Goal: Navigation & Orientation: Find specific page/section

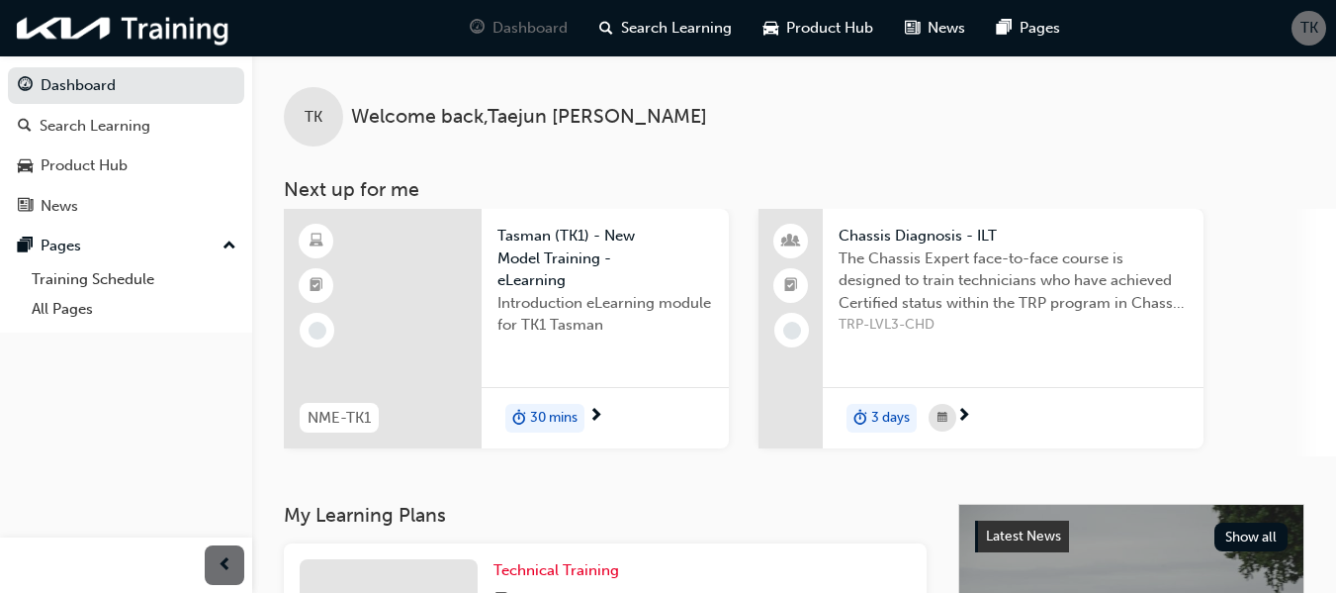
click at [964, 420] on span "next-icon" at bounding box center [964, 417] width 15 height 18
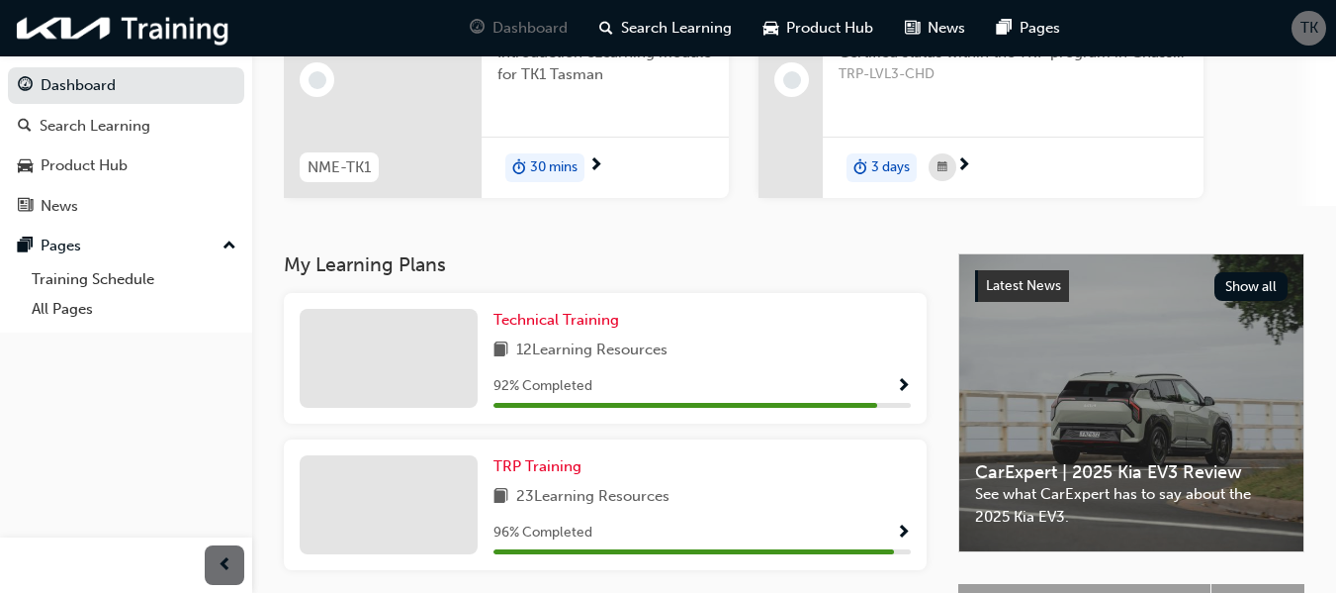
scroll to position [297, 0]
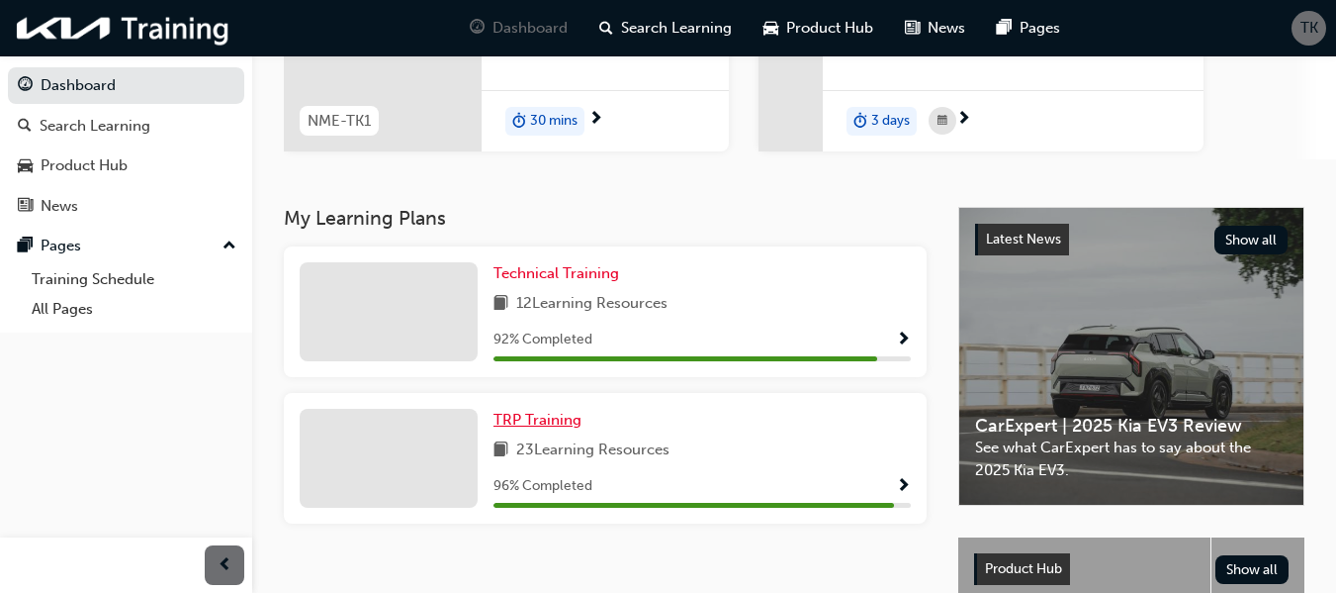
click at [554, 417] on span "TRP Training" at bounding box center [538, 420] width 88 height 18
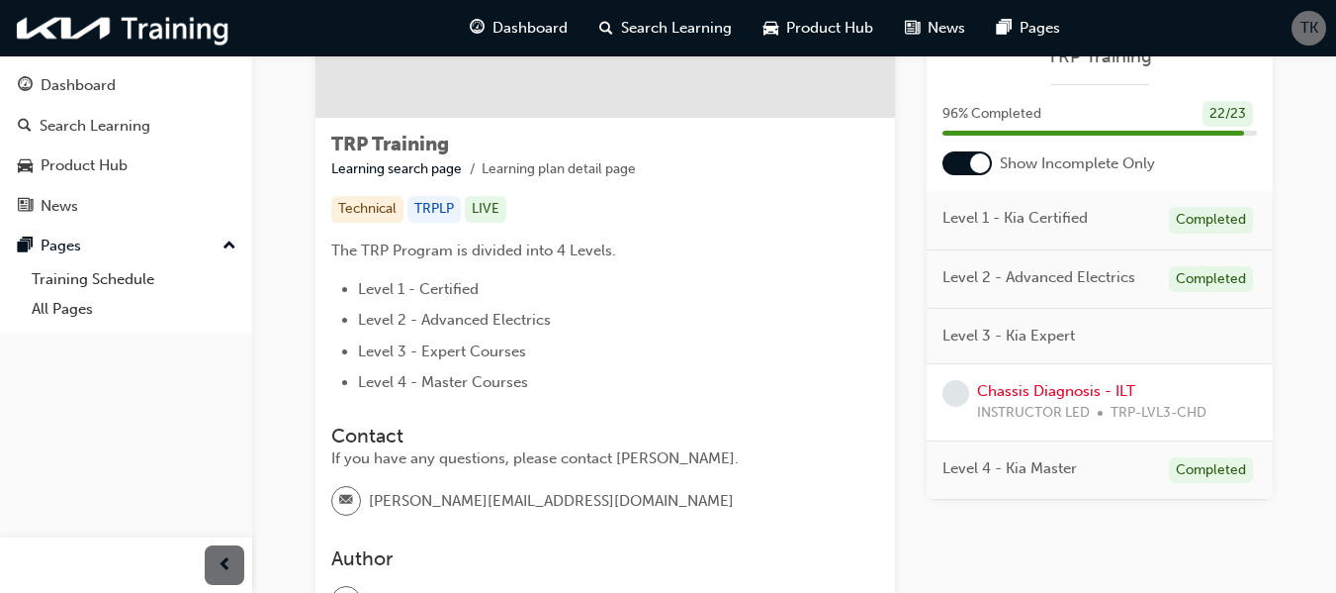
scroll to position [283, 0]
click at [984, 167] on div at bounding box center [980, 163] width 20 height 20
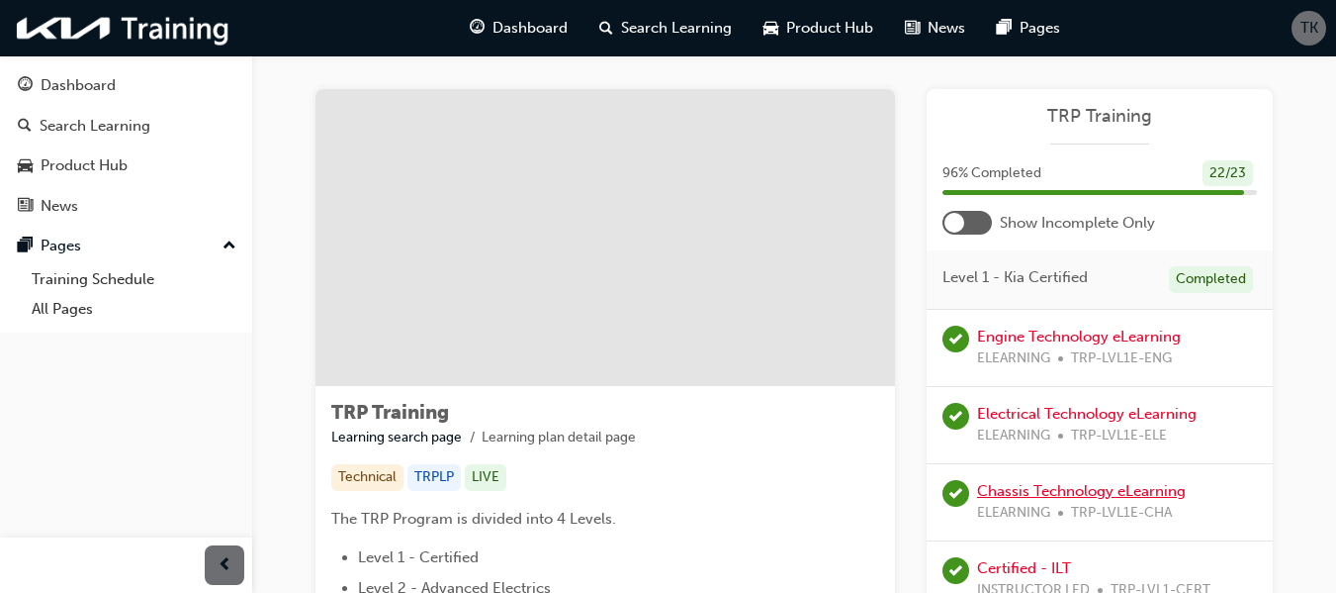
scroll to position [0, 0]
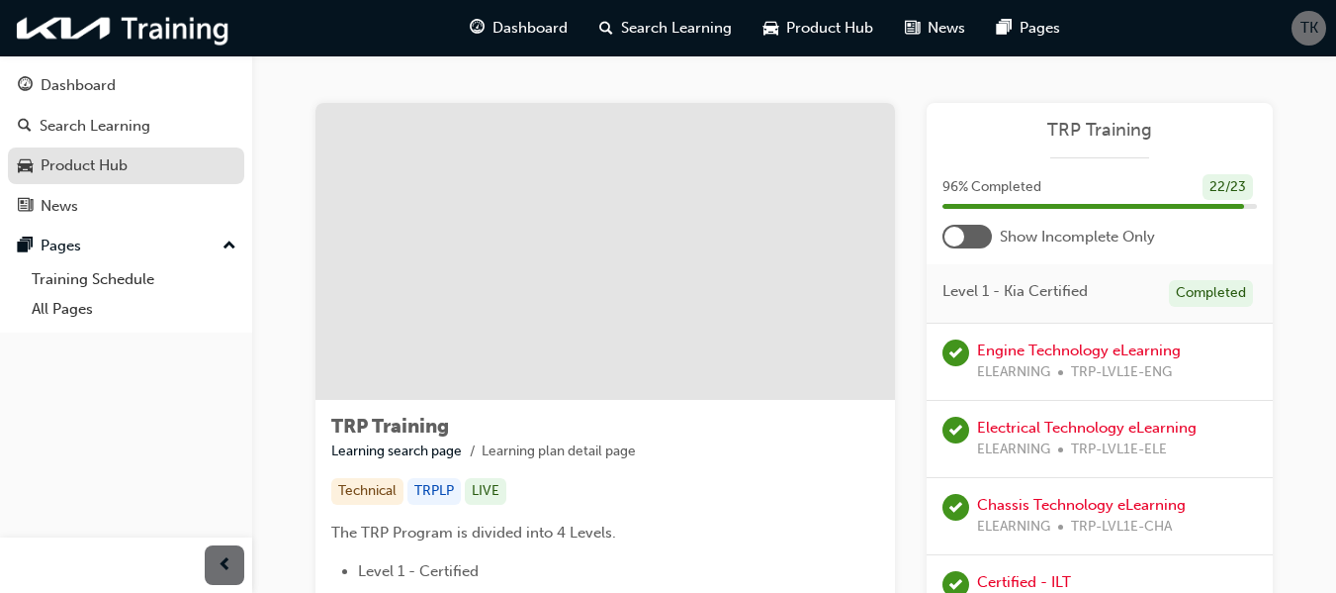
click at [120, 171] on div "Product Hub" at bounding box center [84, 165] width 87 height 23
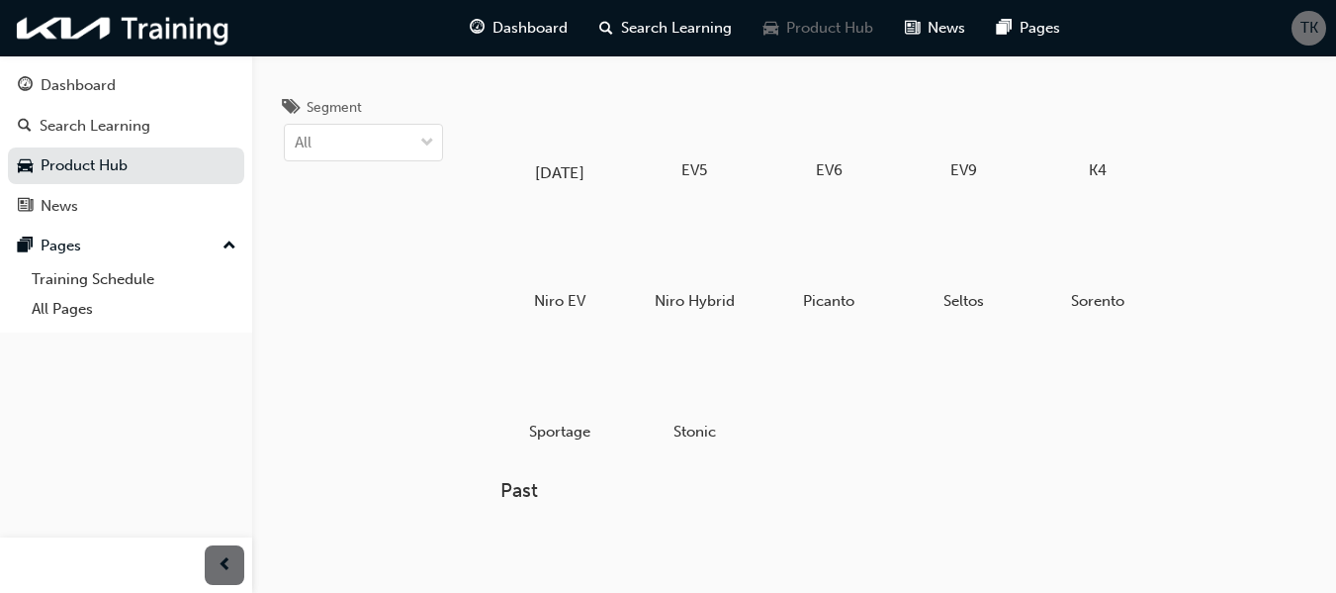
scroll to position [99, 0]
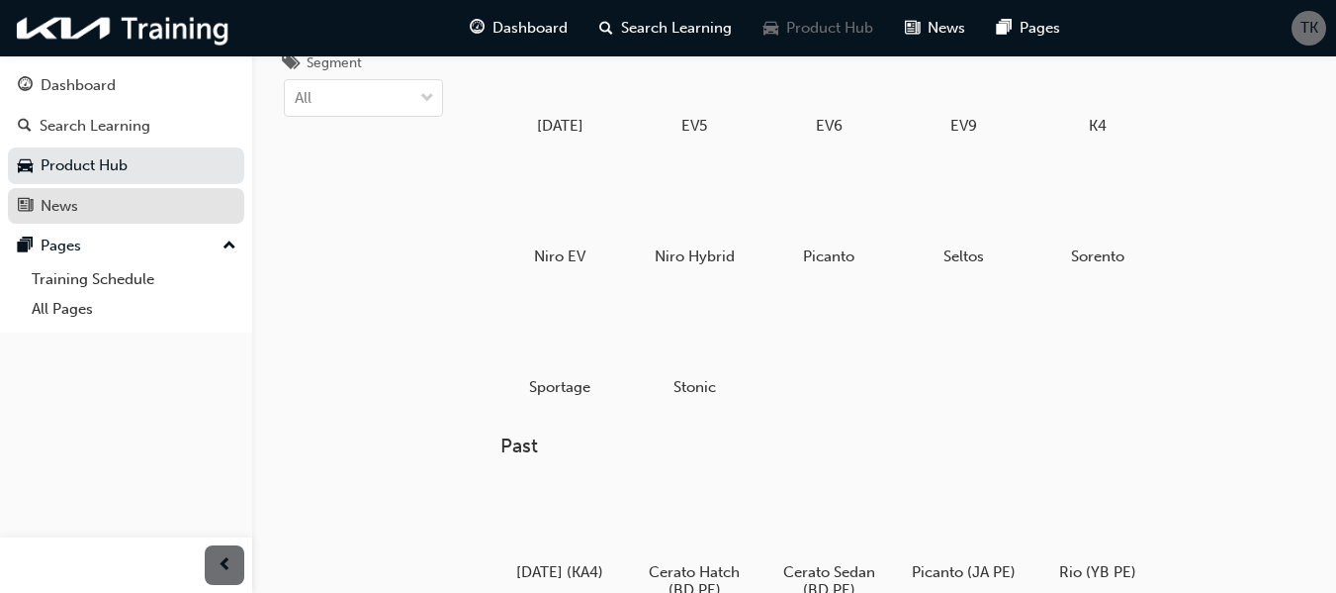
click at [57, 214] on div "News" at bounding box center [60, 206] width 38 height 23
